Goal: Check status: Check status

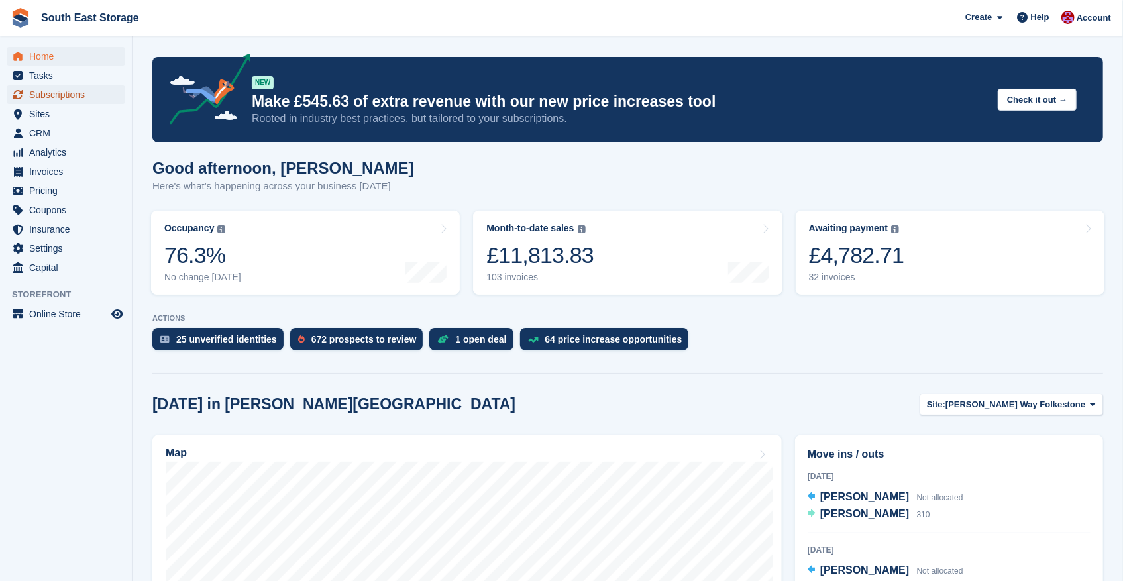
click at [47, 93] on span "Subscriptions" at bounding box center [69, 95] width 80 height 19
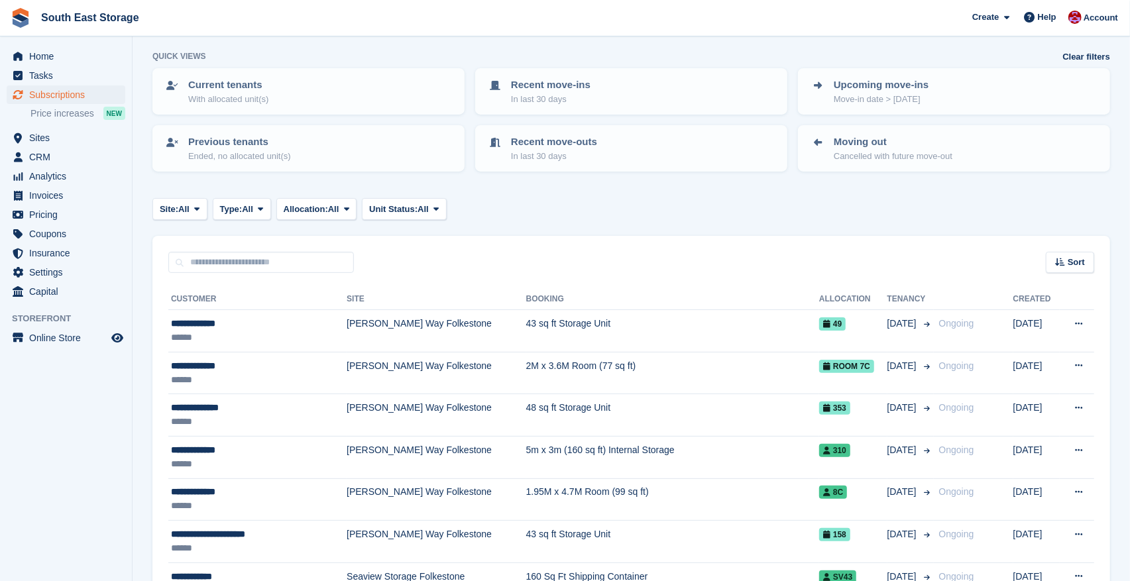
scroll to position [66, 0]
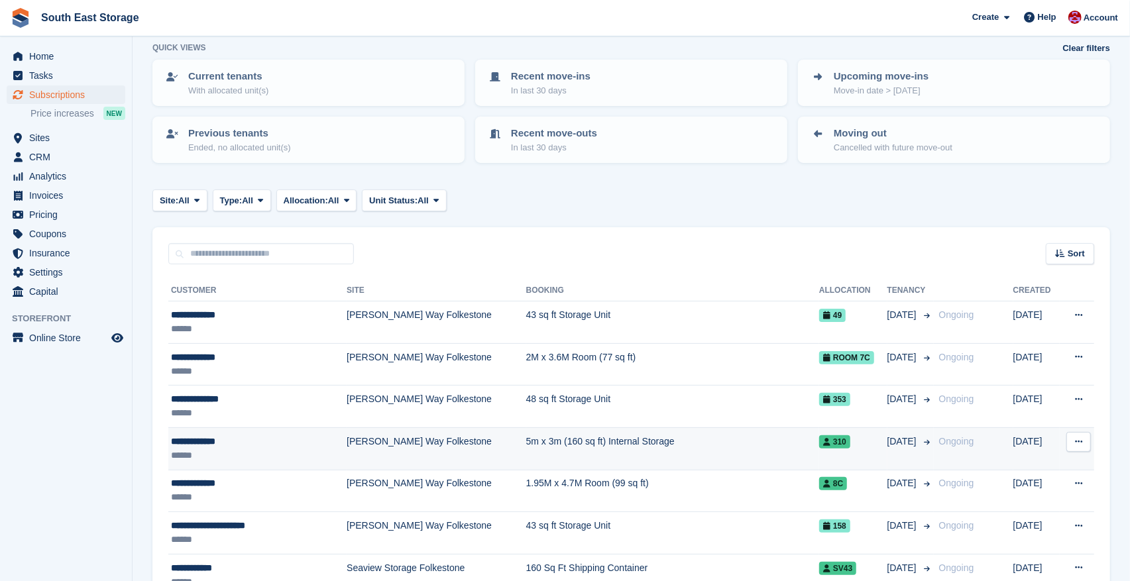
click at [217, 435] on div "**********" at bounding box center [242, 442] width 142 height 14
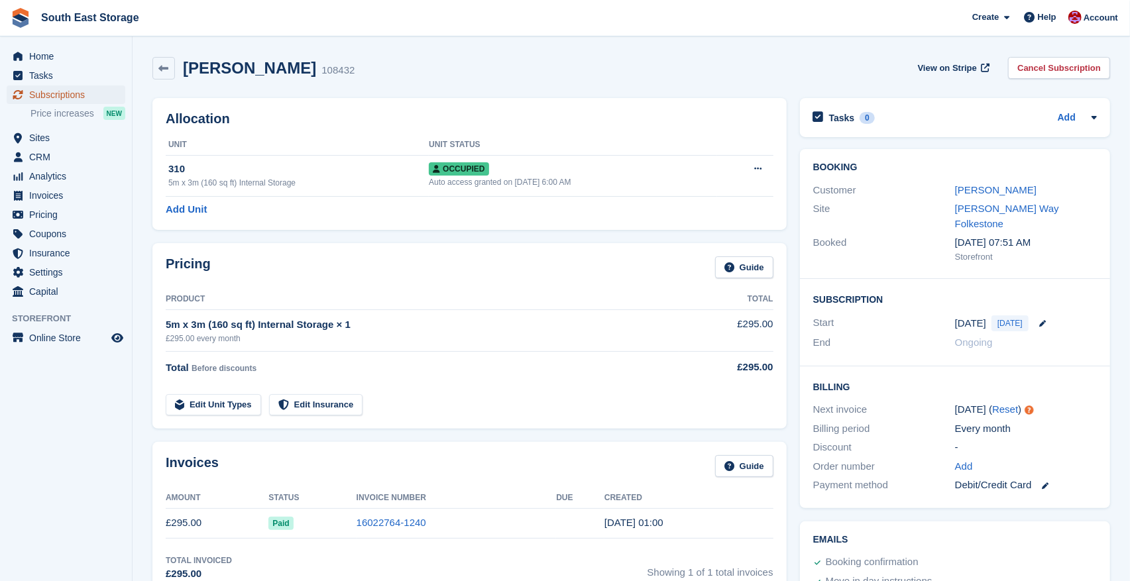
click at [51, 90] on span "Subscriptions" at bounding box center [69, 95] width 80 height 19
